Goal: Task Accomplishment & Management: Use online tool/utility

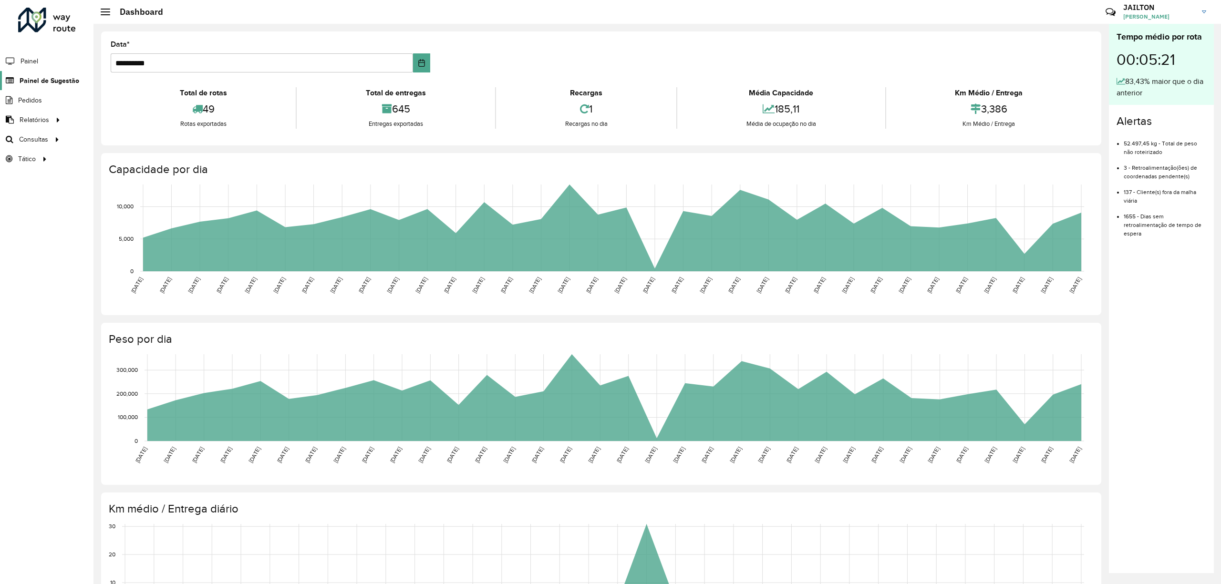
click at [52, 75] on link "Painel de Sugestão" at bounding box center [39, 80] width 79 height 19
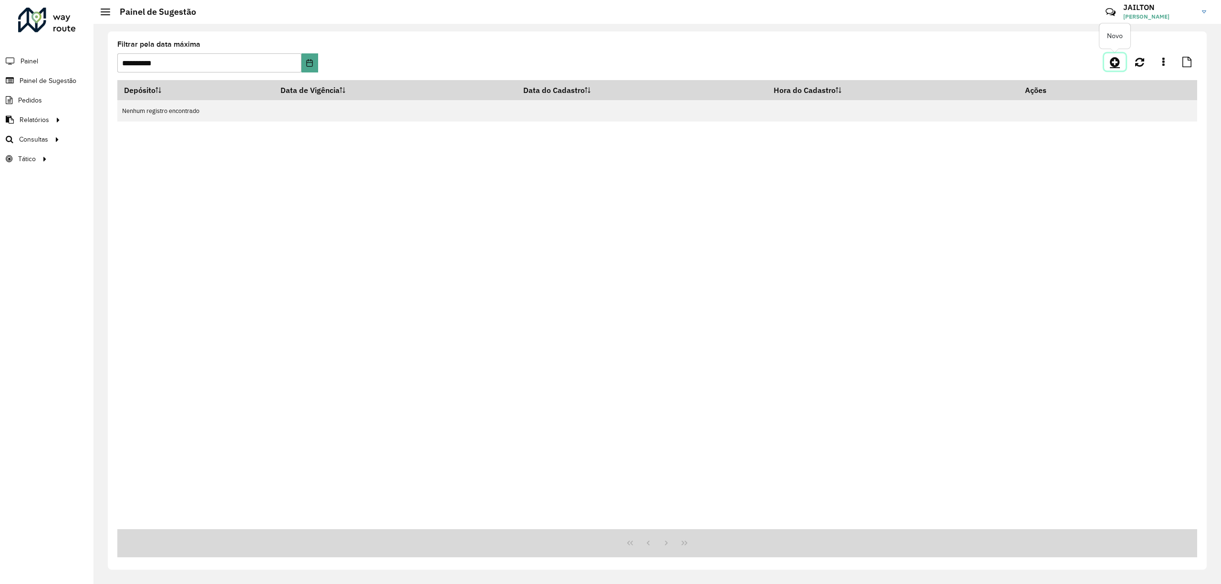
click at [1115, 54] on link at bounding box center [1114, 61] width 21 height 17
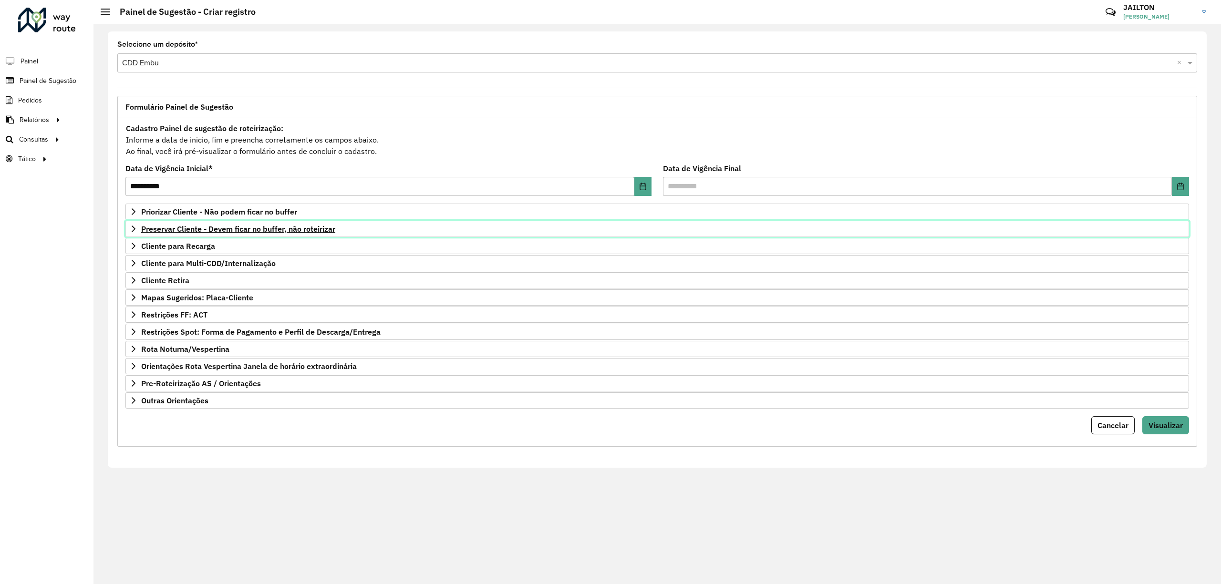
click at [293, 227] on span "Preservar Cliente - Devem ficar no buffer, não roteirizar" at bounding box center [238, 229] width 194 height 8
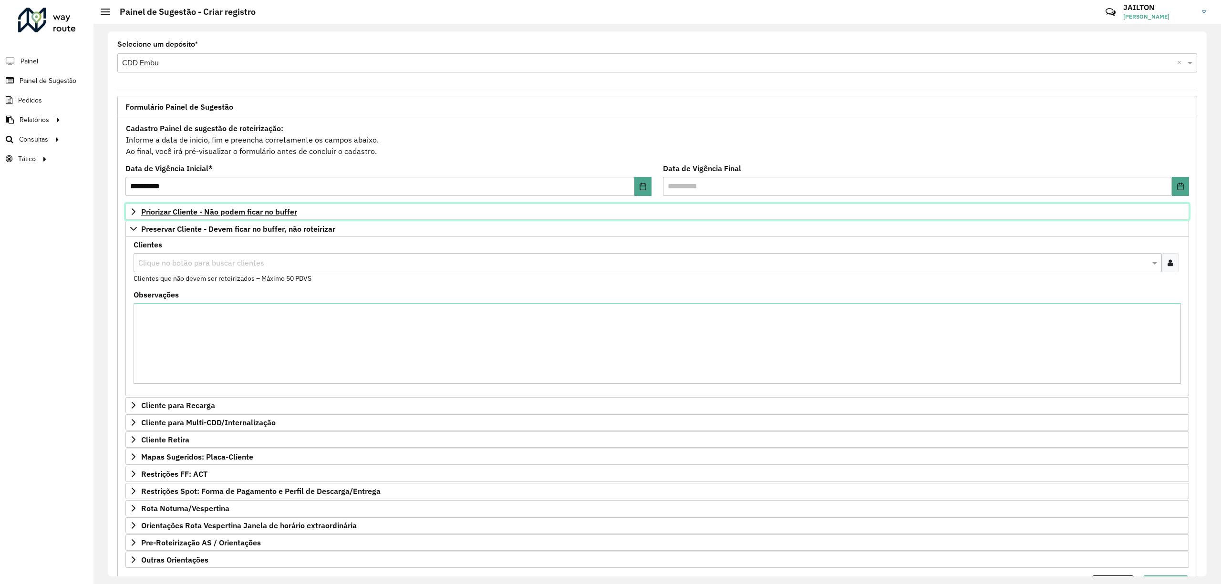
click at [273, 206] on link "Priorizar Cliente - Não podem ficar no buffer" at bounding box center [657, 212] width 1064 height 16
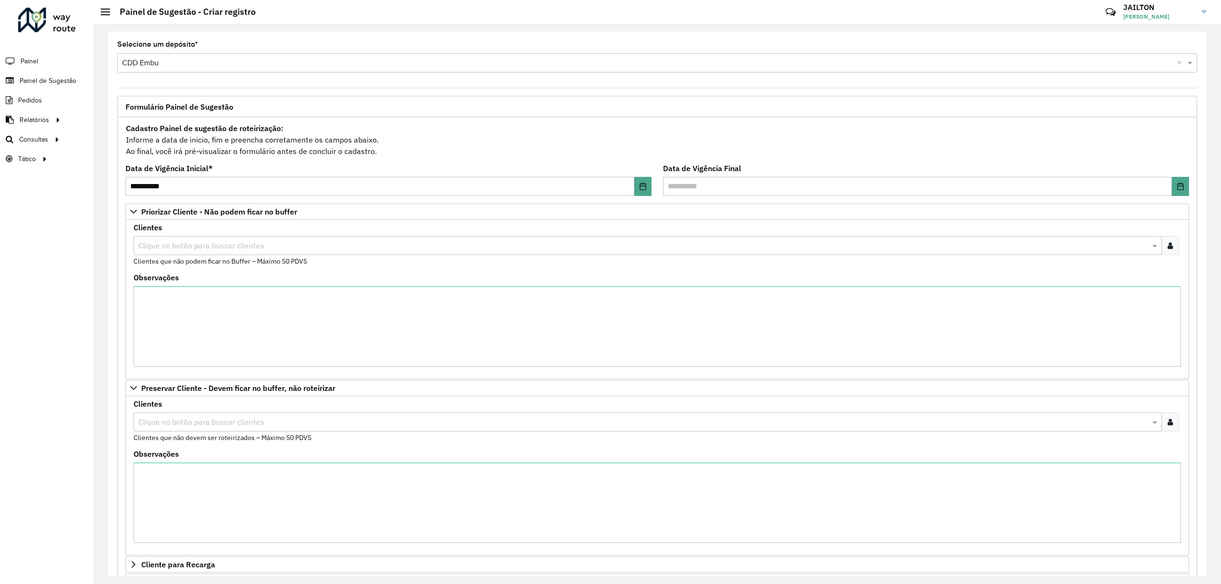
click at [1159, 262] on div "Clientes Clique no botão para buscar clientes Clientes que não podem ficar no B…" at bounding box center [658, 245] width 1048 height 42
click at [1166, 252] on div at bounding box center [1171, 245] width 18 height 19
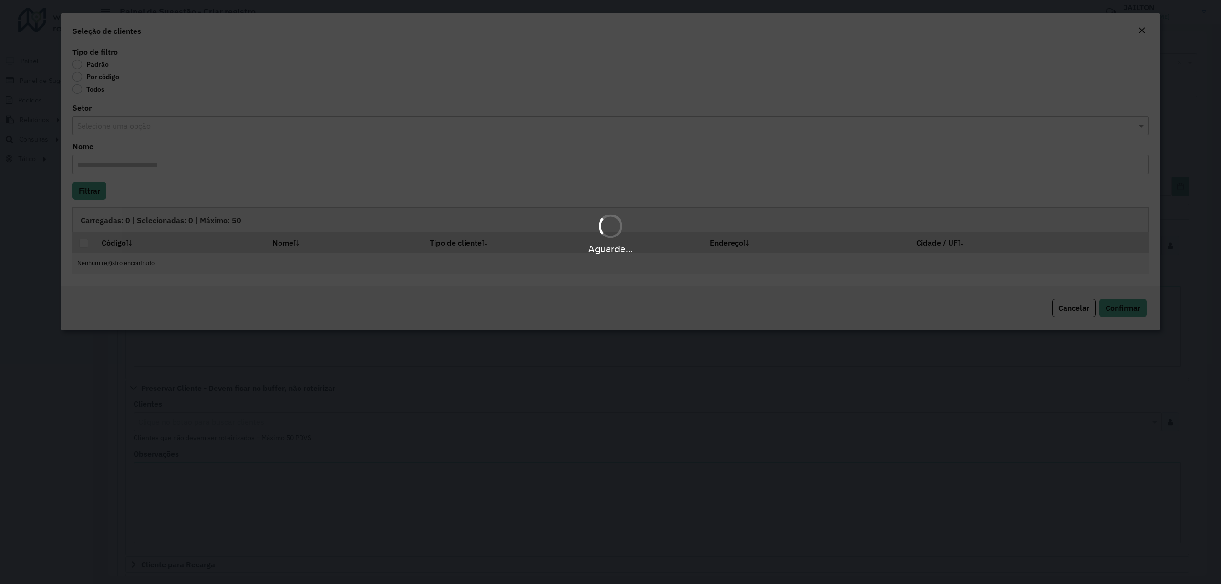
drag, startPoint x: 134, startPoint y: 74, endPoint x: 121, endPoint y: 74, distance: 12.9
click at [126, 74] on div "Aguarde..." at bounding box center [610, 292] width 1221 height 584
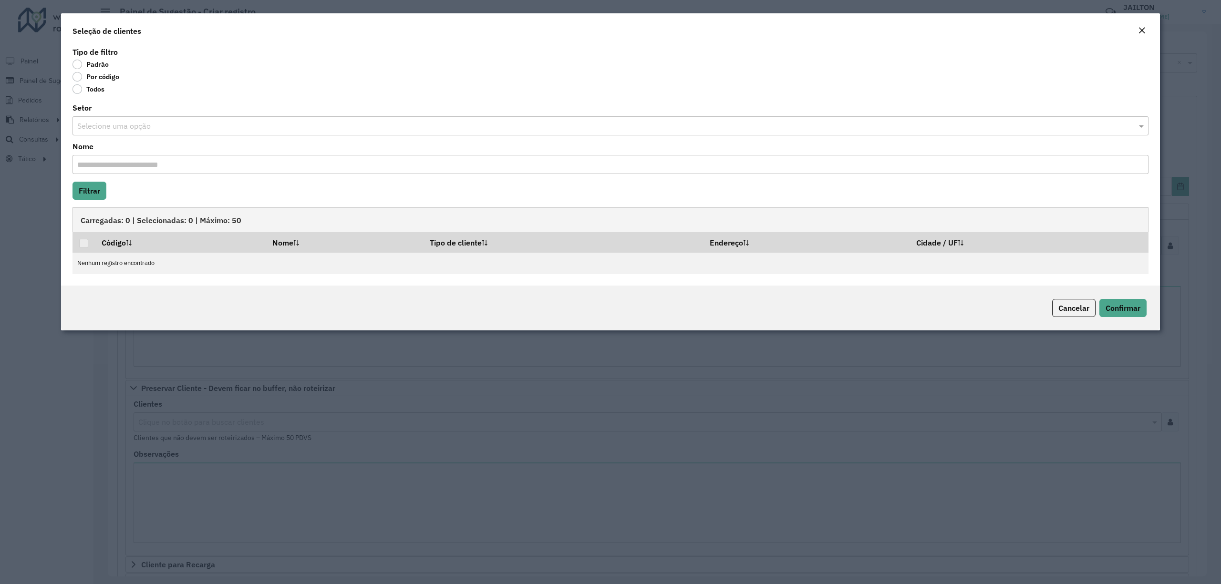
click at [95, 75] on body "**********" at bounding box center [610, 292] width 1221 height 584
click at [96, 80] on label "Por código" at bounding box center [96, 77] width 47 height 10
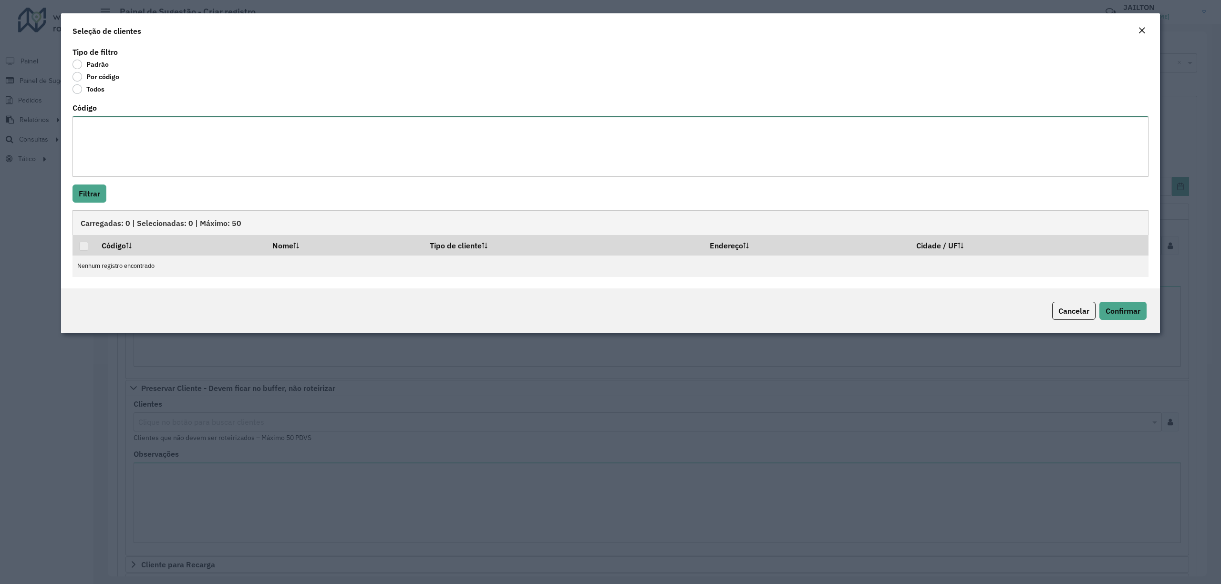
drag, startPoint x: 180, startPoint y: 162, endPoint x: 177, endPoint y: 172, distance: 10.1
click at [179, 162] on textarea "Código" at bounding box center [611, 146] width 1076 height 61
paste textarea "*****"
type textarea "*****"
click at [96, 192] on button "Filtrar" at bounding box center [90, 194] width 34 height 18
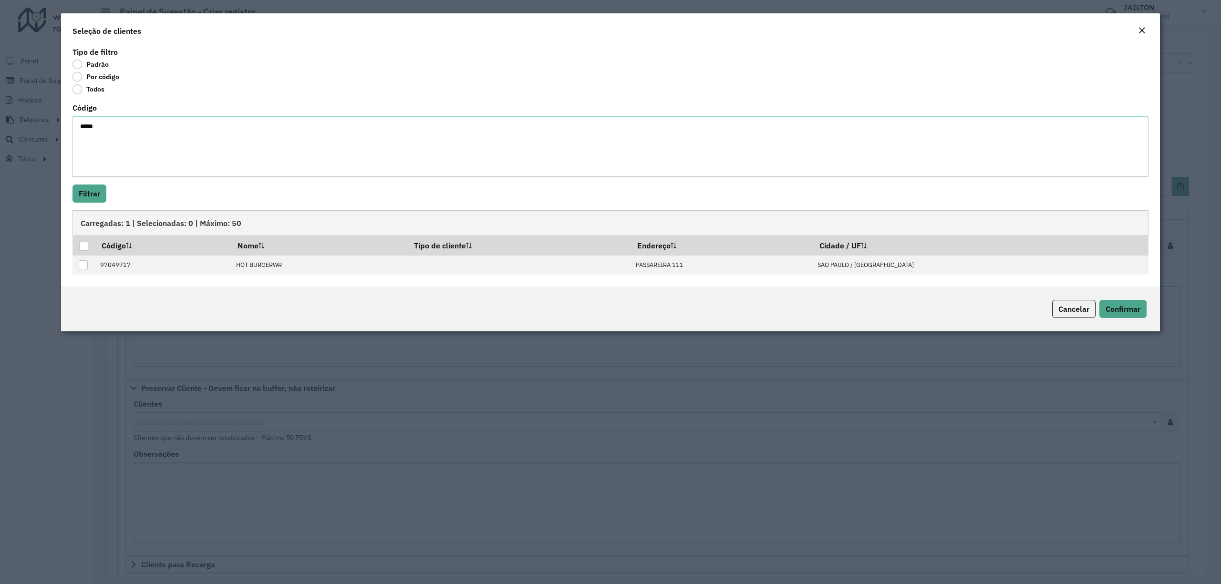
click at [1147, 24] on div "Seleção de clientes" at bounding box center [610, 28] width 1099 height 31
click at [1144, 29] on em "Close" at bounding box center [1142, 31] width 8 height 8
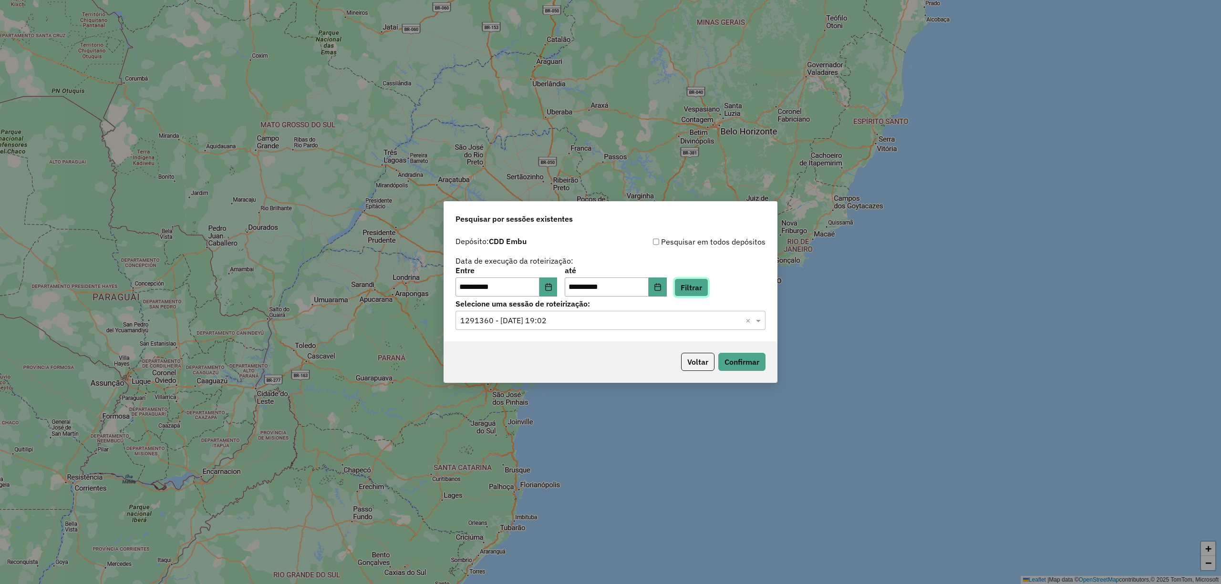
click at [708, 282] on button "Filtrar" at bounding box center [692, 288] width 34 height 18
click at [747, 363] on button "Confirmar" at bounding box center [741, 362] width 47 height 18
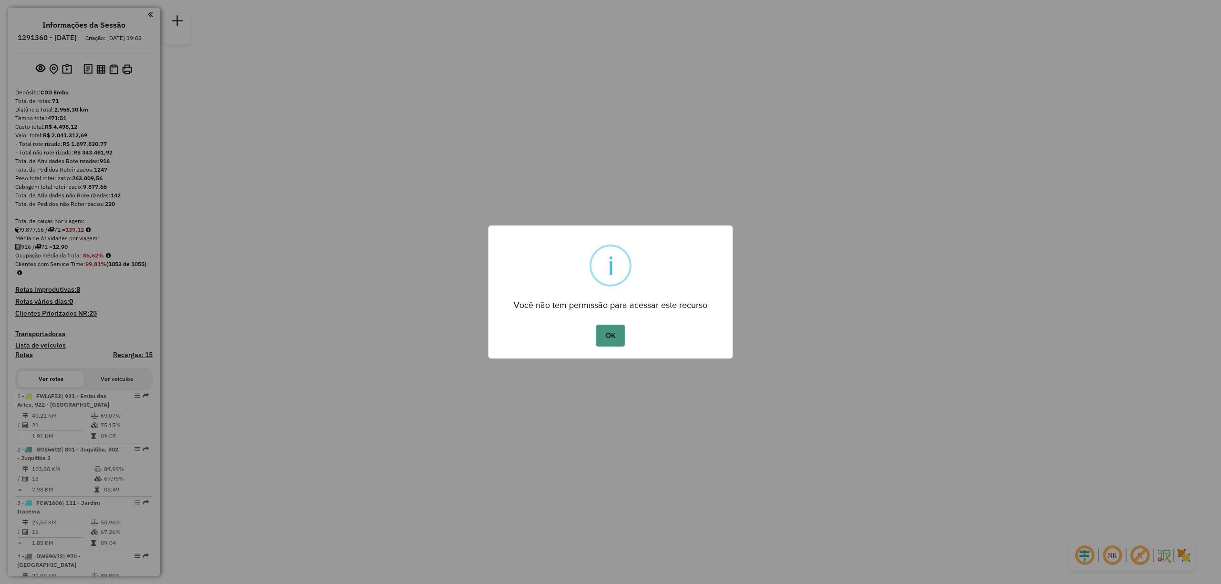
click at [619, 332] on button "OK" at bounding box center [610, 336] width 28 height 22
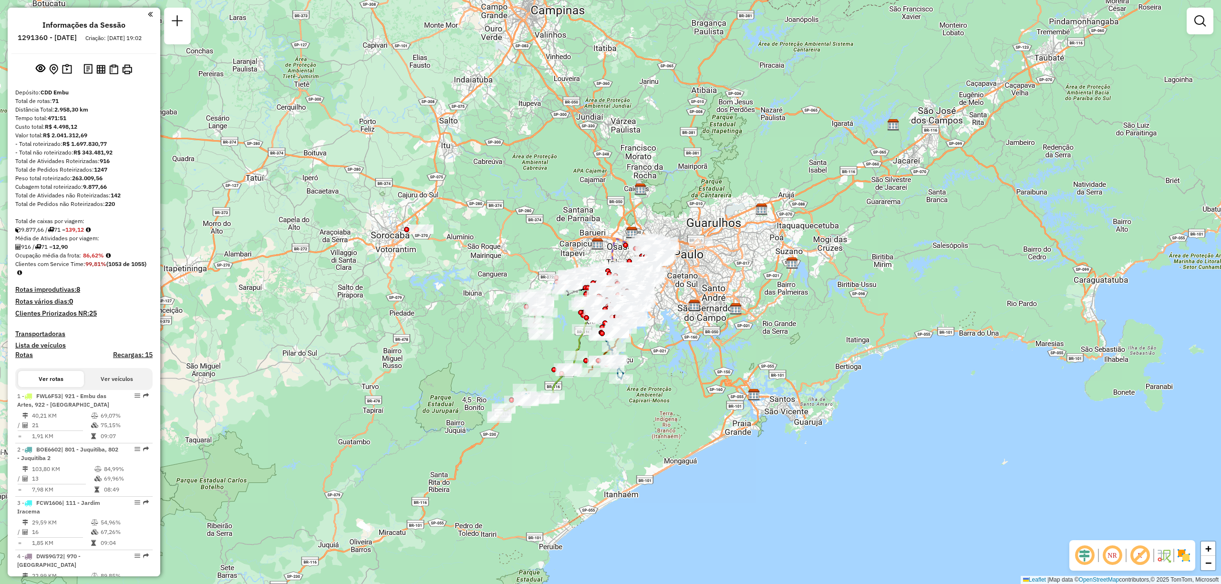
click at [52, 36] on h6 "1291360 - 09/10/2025" at bounding box center [47, 37] width 59 height 9
copy h6 "1291360"
